Goal: Transaction & Acquisition: Obtain resource

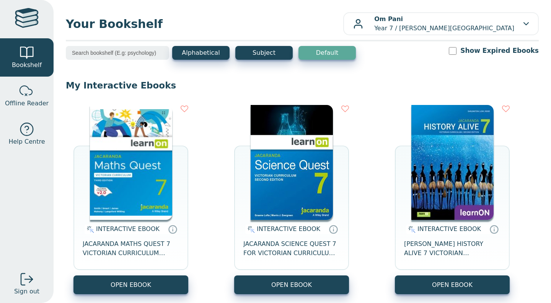
click at [130, 287] on button "OPEN EBOOK" at bounding box center [130, 284] width 115 height 19
click at [145, 283] on button "OPEN EBOOK" at bounding box center [130, 284] width 115 height 19
